Goal: Transaction & Acquisition: Purchase product/service

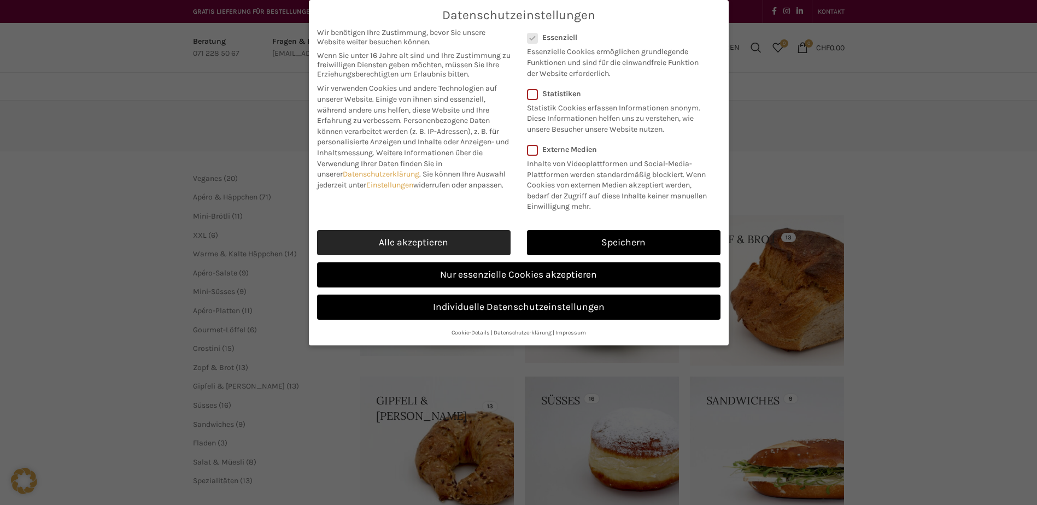
click at [477, 246] on link "Alle akzeptieren" at bounding box center [413, 242] width 193 height 25
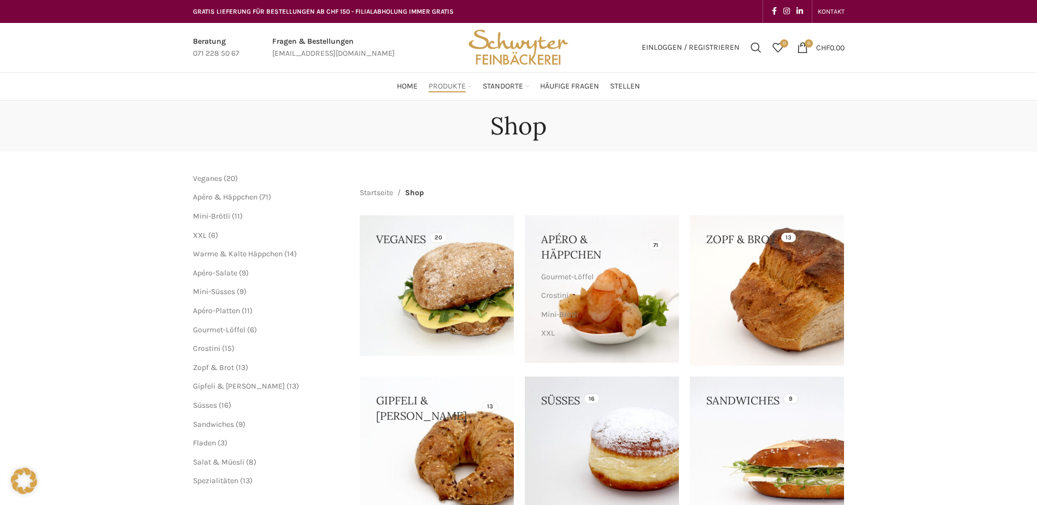
checkbox input "true"
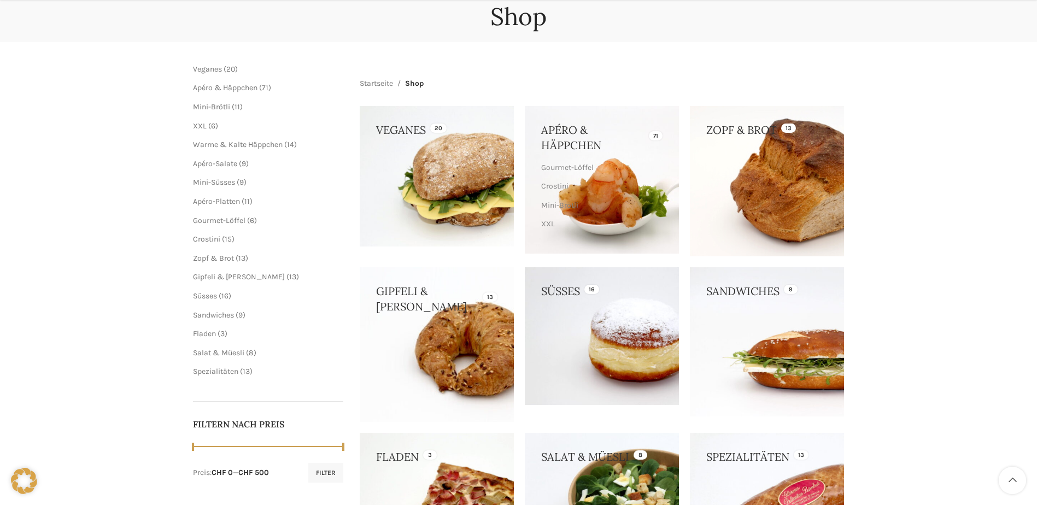
scroll to position [437, 0]
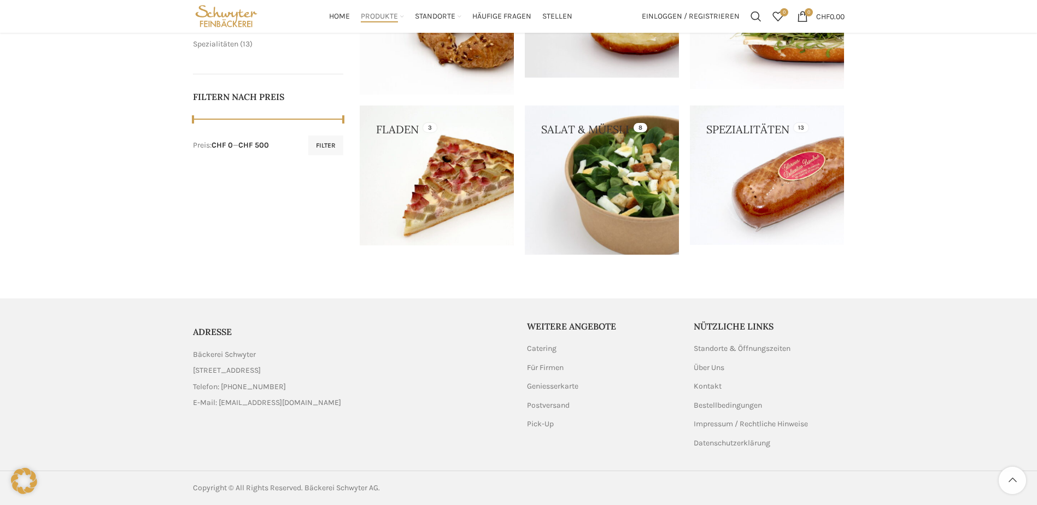
click at [610, 189] on link at bounding box center [602, 179] width 154 height 149
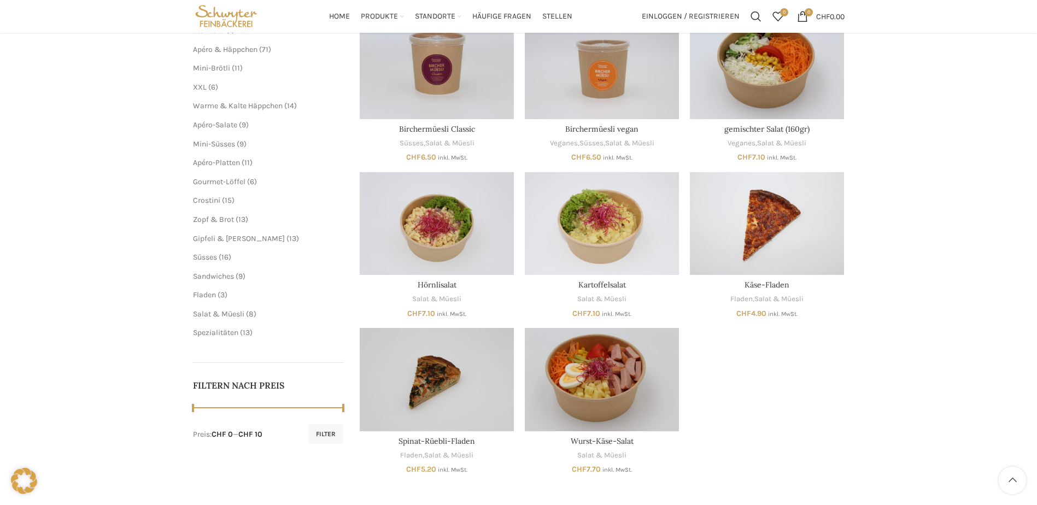
scroll to position [76, 0]
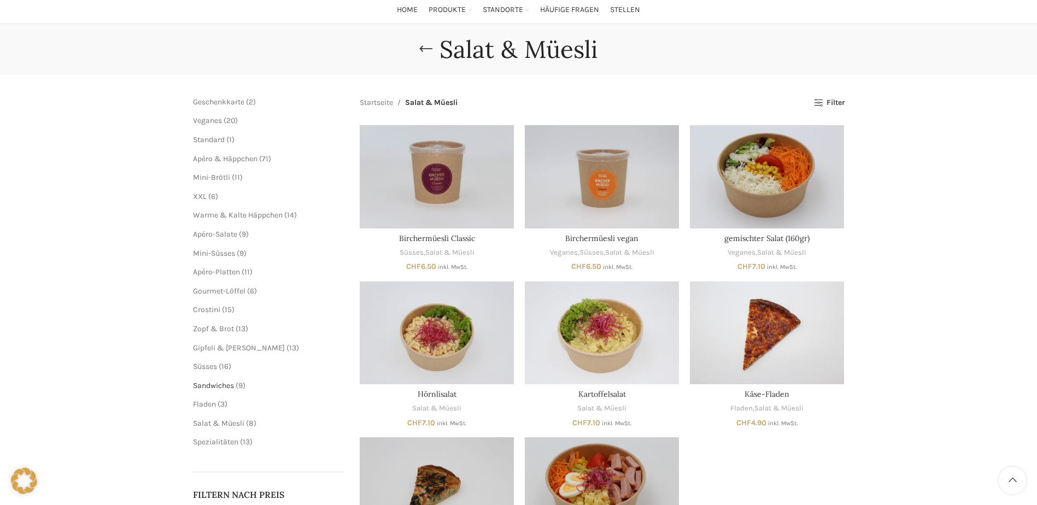
click at [214, 385] on span "Sandwiches" at bounding box center [213, 385] width 41 height 9
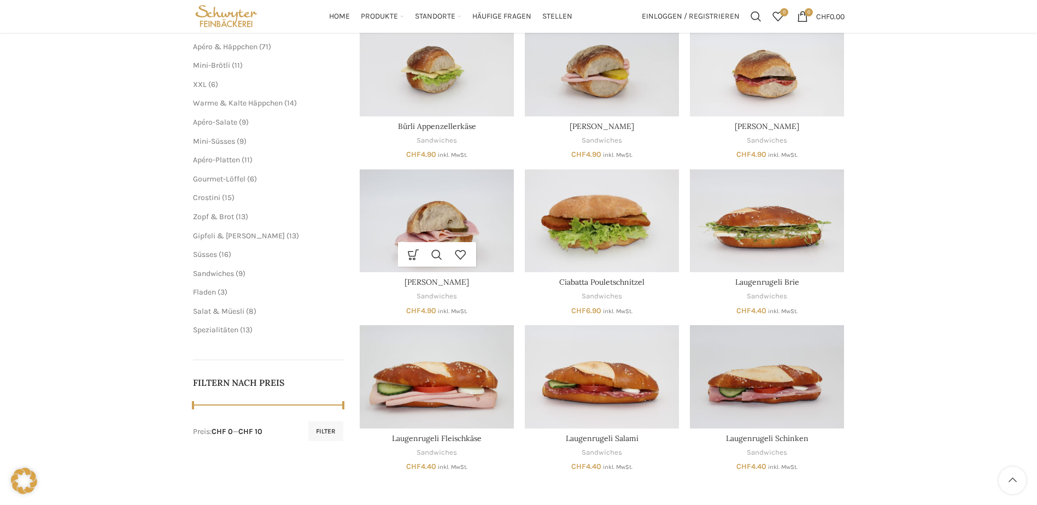
scroll to position [186, 0]
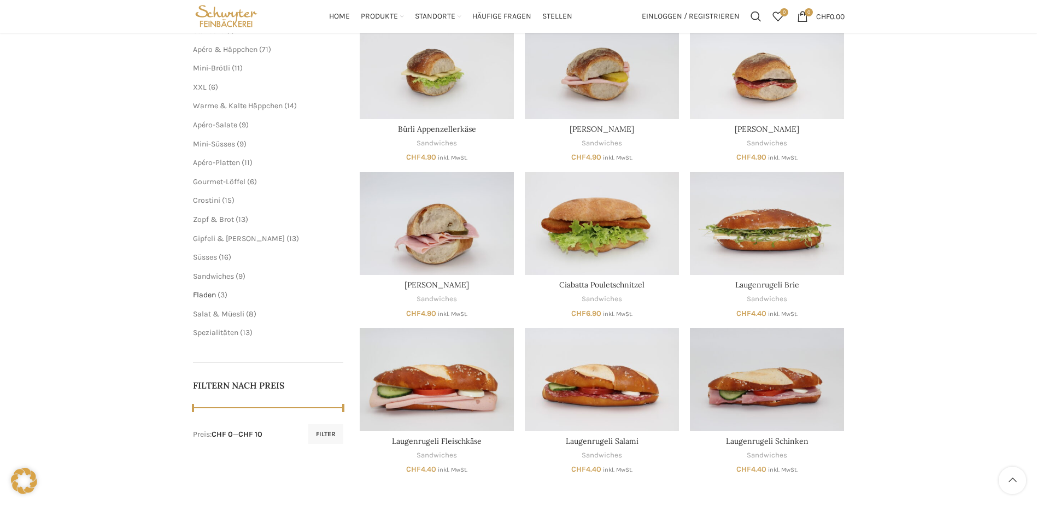
click at [203, 295] on span "Fladen" at bounding box center [204, 294] width 23 height 9
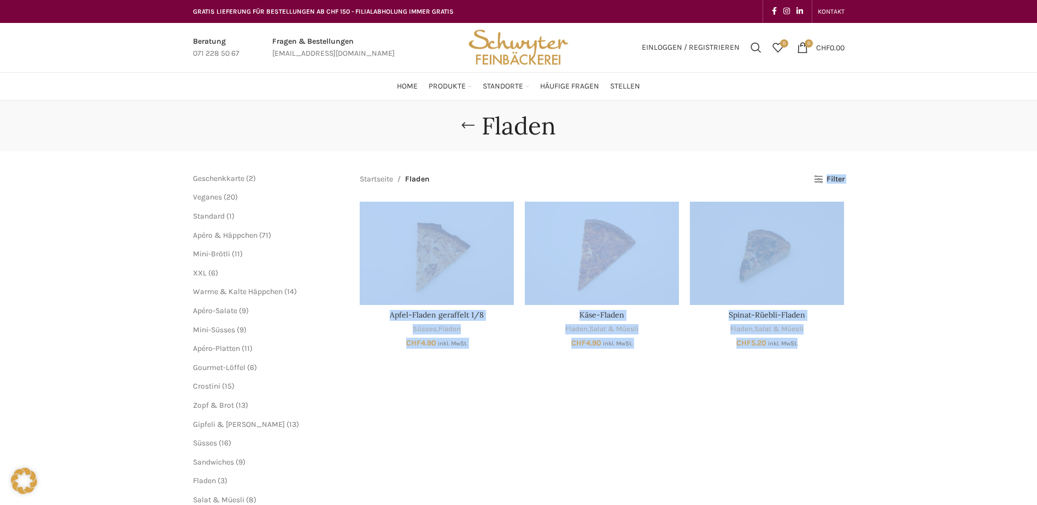
drag, startPoint x: 832, startPoint y: 354, endPoint x: 746, endPoint y: 152, distance: 219.6
click at [746, 153] on main "Schliessen Geschenkkarte 2 2 Produkte Veganes 20 20 Produkte Standard 1 1 Produ…" at bounding box center [519, 401] width 668 height 501
drag, startPoint x: 746, startPoint y: 152, endPoint x: 992, endPoint y: 265, distance: 270.2
click at [992, 265] on div "Fladen [GEOGRAPHIC_DATA] Geschenkkarte 2 2 Produkte Veganes 20 20 Produkte Stan…" at bounding box center [518, 376] width 1037 height 551
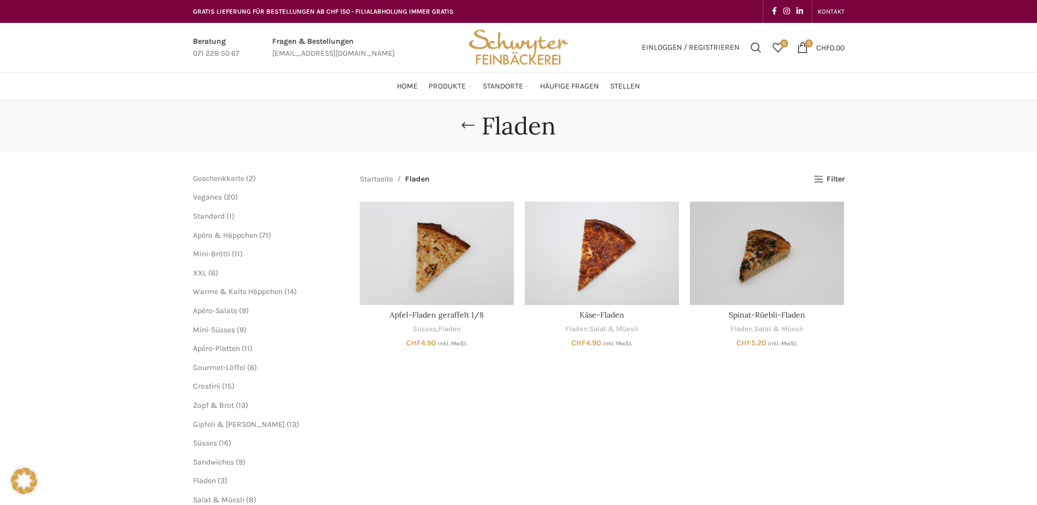
drag, startPoint x: 905, startPoint y: 364, endPoint x: 826, endPoint y: 372, distance: 80.1
click at [822, 372] on div "Fladen [GEOGRAPHIC_DATA] Geschenkkarte 2 2 Produkte Veganes 20 20 Produkte Stan…" at bounding box center [518, 376] width 1037 height 551
drag, startPoint x: 934, startPoint y: 364, endPoint x: 928, endPoint y: 362, distance: 5.7
click at [933, 364] on div "Fladen [GEOGRAPHIC_DATA] Geschenkkarte 2 2 Produkte Veganes 20 20 Produkte Stan…" at bounding box center [518, 376] width 1037 height 551
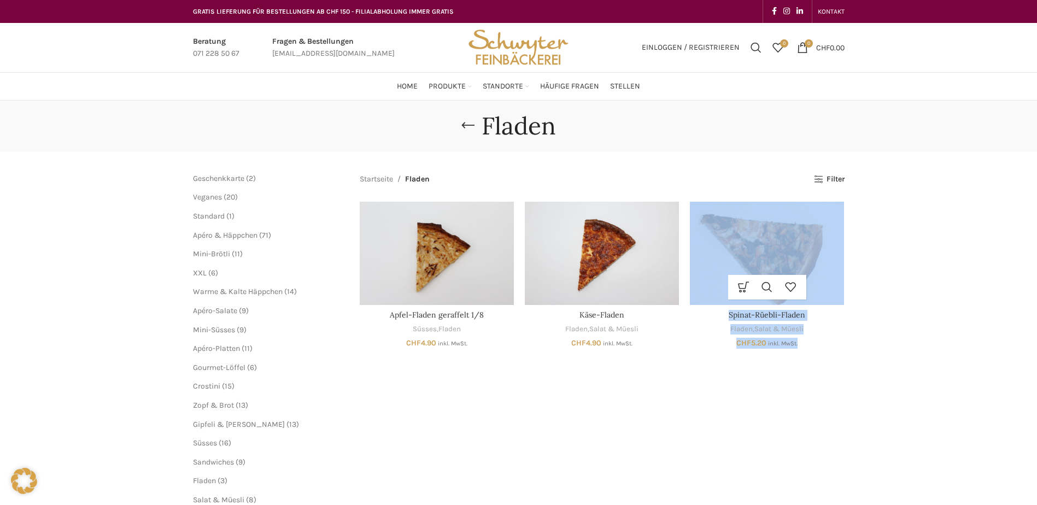
drag, startPoint x: 886, startPoint y: 376, endPoint x: 824, endPoint y: 239, distance: 150.4
click at [824, 239] on div "Fladen [GEOGRAPHIC_DATA] Geschenkkarte 2 2 Produkte Veganes 20 20 Produkte Stan…" at bounding box center [518, 376] width 1037 height 551
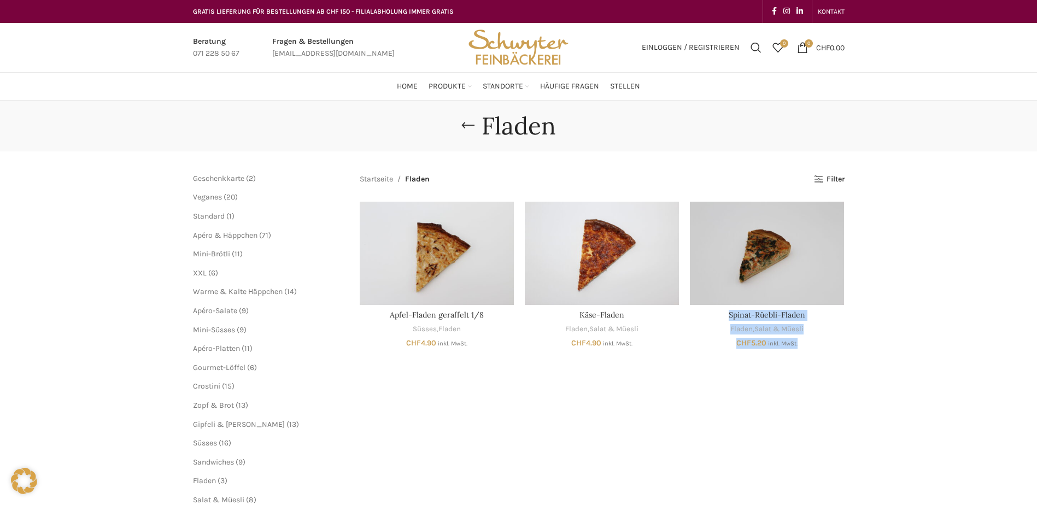
drag, startPoint x: 824, startPoint y: 239, endPoint x: 961, endPoint y: 215, distance: 139.1
click at [963, 216] on div "Fladen [GEOGRAPHIC_DATA] Geschenkkarte 2 2 Produkte Veganes 20 20 Produkte Stan…" at bounding box center [518, 376] width 1037 height 551
click at [798, 385] on div "Startseite [GEOGRAPHIC_DATA] Alle 3 Ergebnisse werden angezeigt Seitenleiste an…" at bounding box center [602, 401] width 485 height 457
drag, startPoint x: 836, startPoint y: 365, endPoint x: 841, endPoint y: 348, distance: 18.2
click at [836, 364] on div "Startseite [GEOGRAPHIC_DATA] Alle 3 Ergebnisse werden angezeigt Seitenleiste an…" at bounding box center [602, 401] width 485 height 457
